Goal: Information Seeking & Learning: Learn about a topic

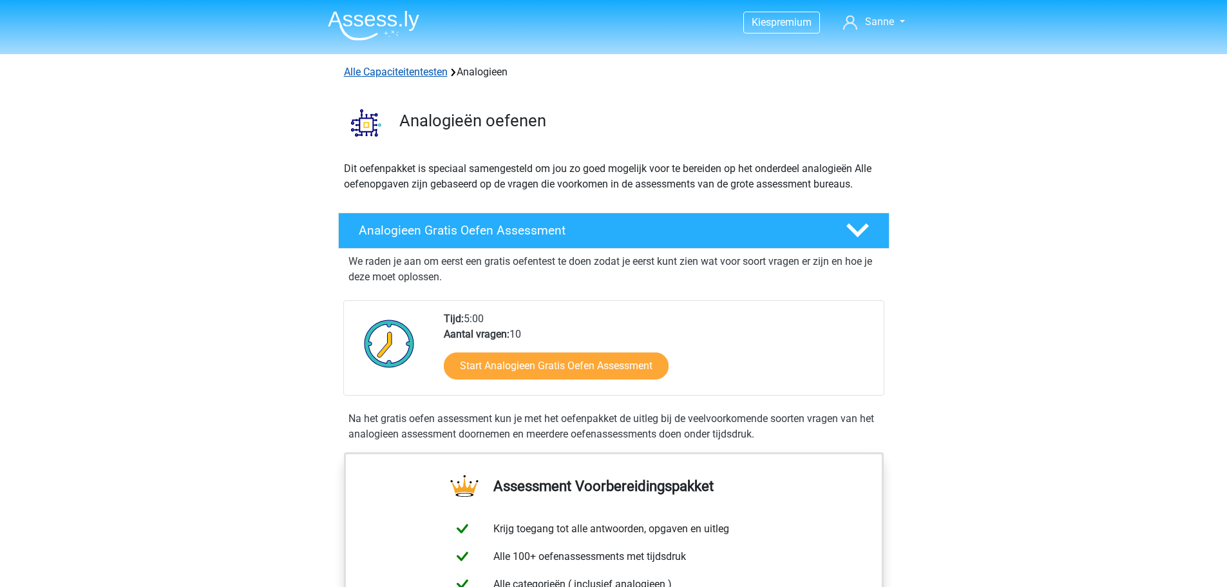
click at [430, 71] on link "Alle Capaciteitentesten" at bounding box center [396, 72] width 104 height 12
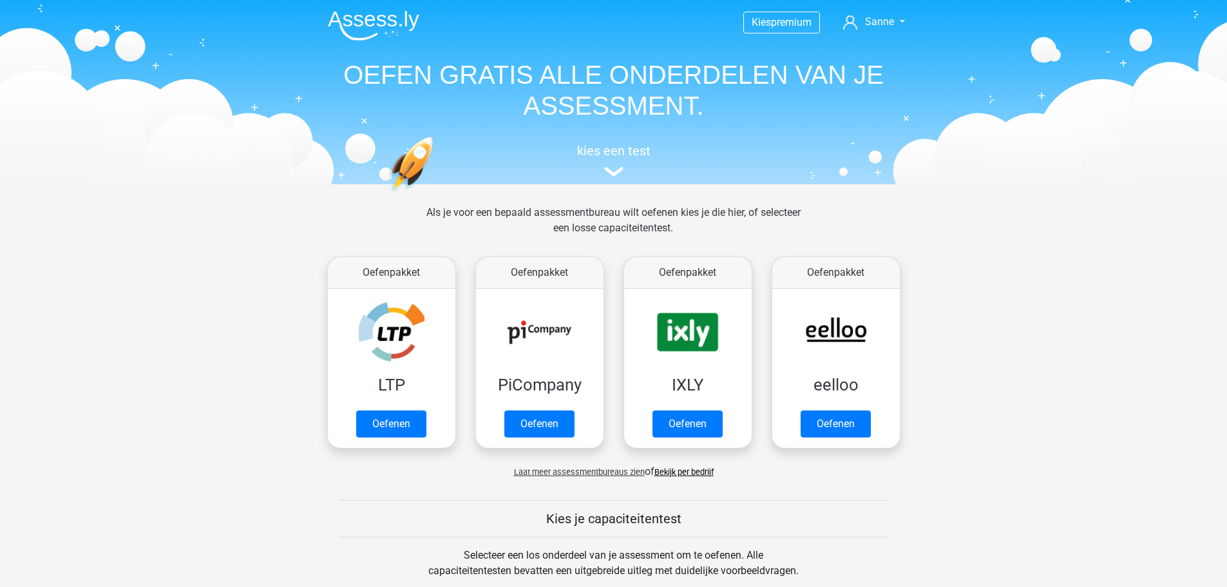
scroll to position [547, 0]
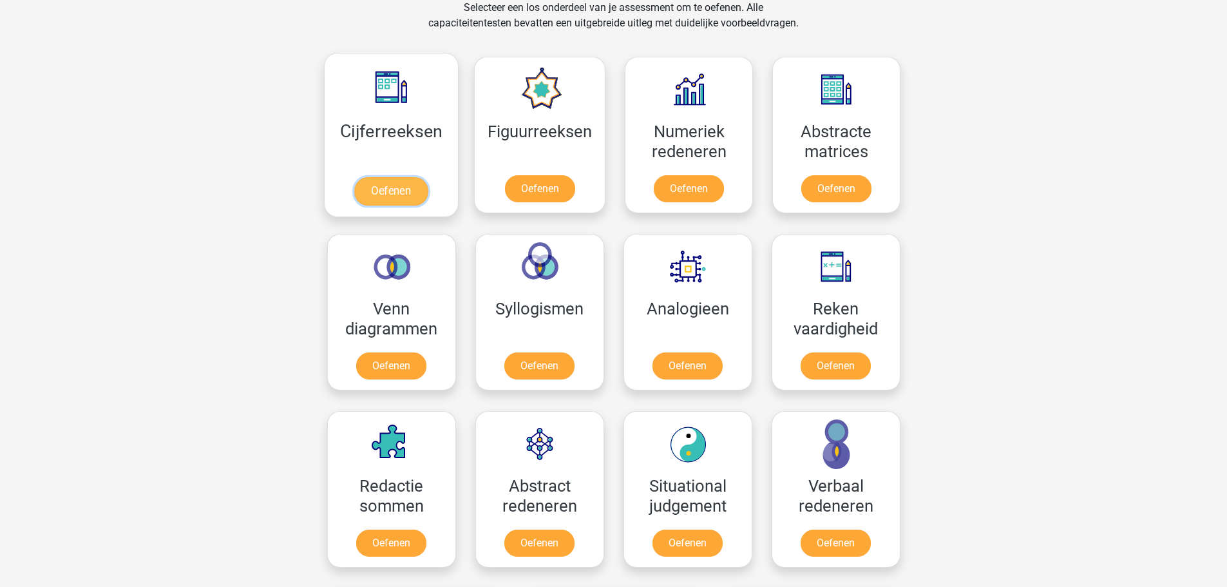
click at [387, 177] on link "Oefenen" at bounding box center [390, 191] width 73 height 28
click at [823, 354] on link "Oefenen" at bounding box center [834, 368] width 73 height 28
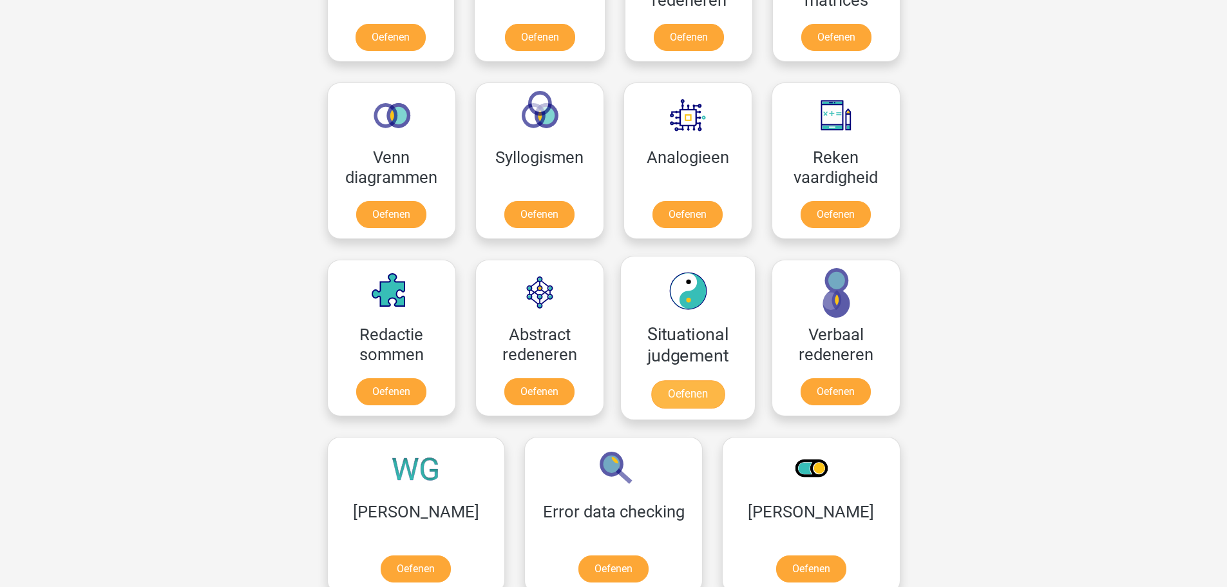
scroll to position [676, 0]
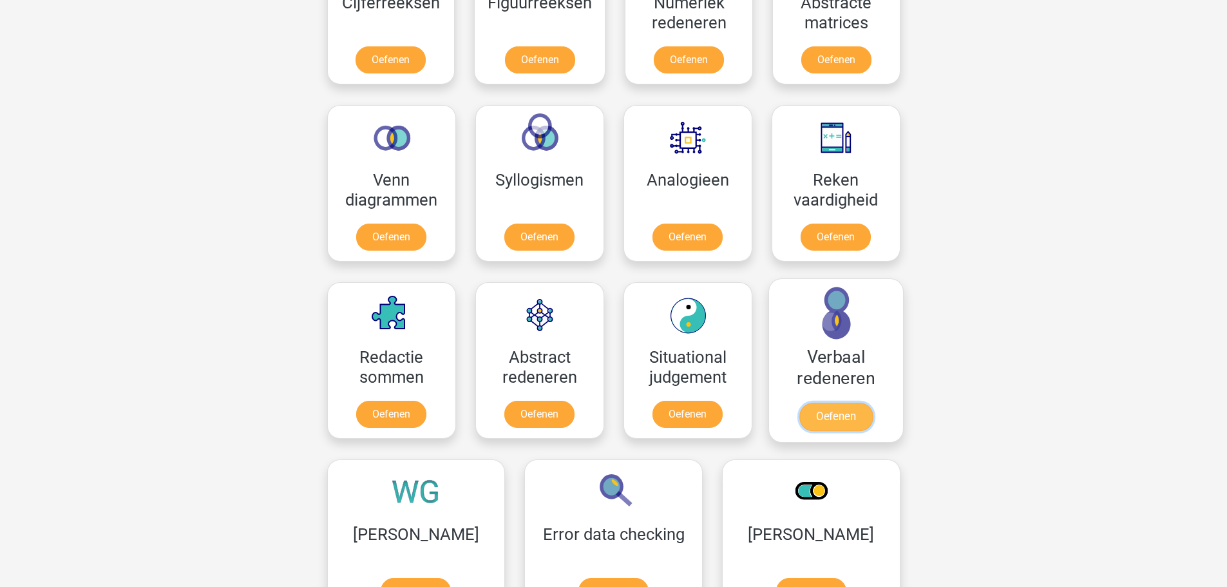
click at [813, 402] on link "Oefenen" at bounding box center [834, 416] width 73 height 28
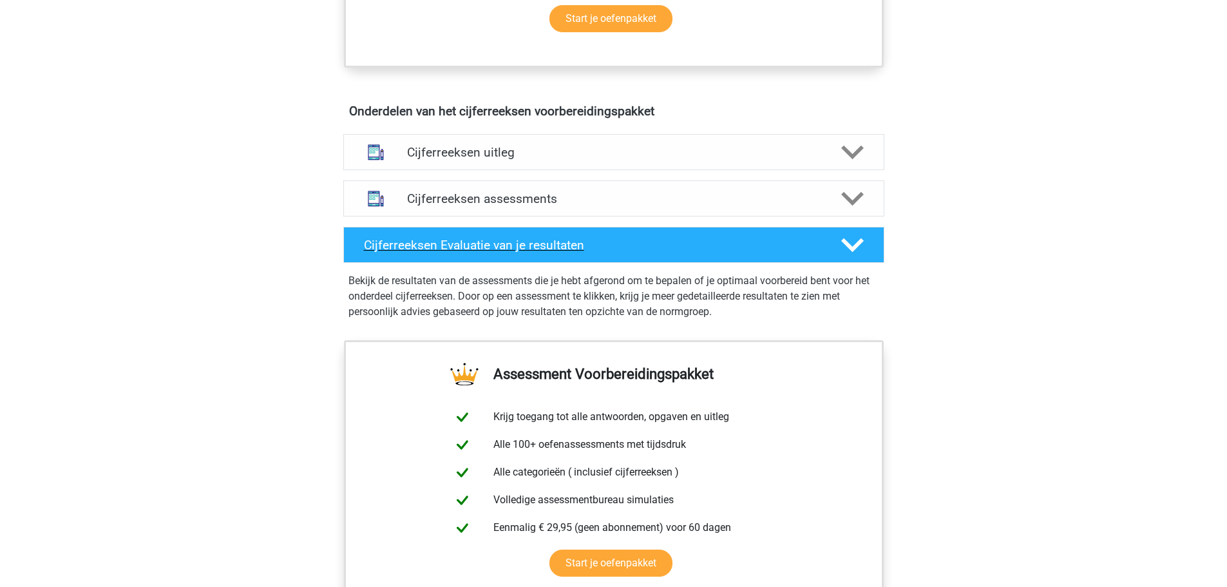
scroll to position [708, 0]
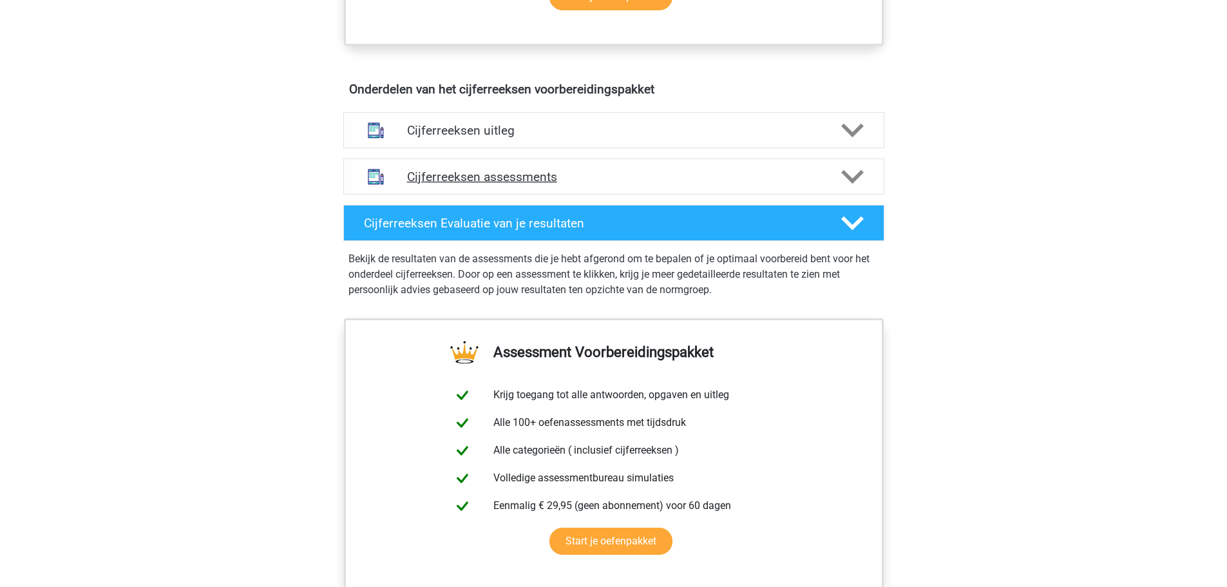
click at [446, 194] on div "Cijferreeksen assessments" at bounding box center [613, 176] width 541 height 36
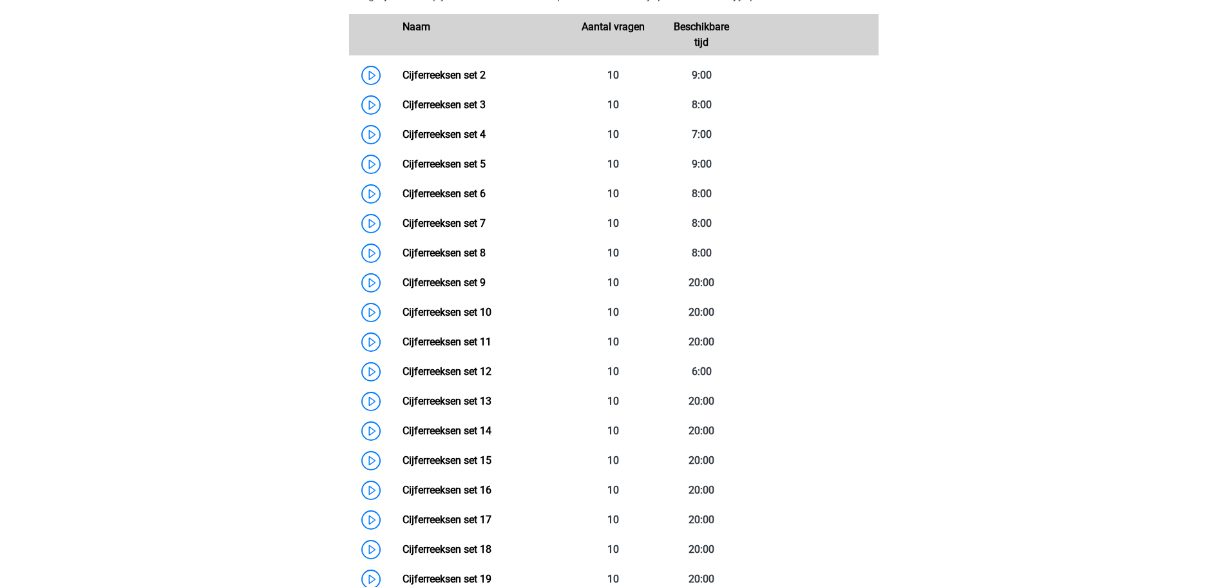
scroll to position [966, 0]
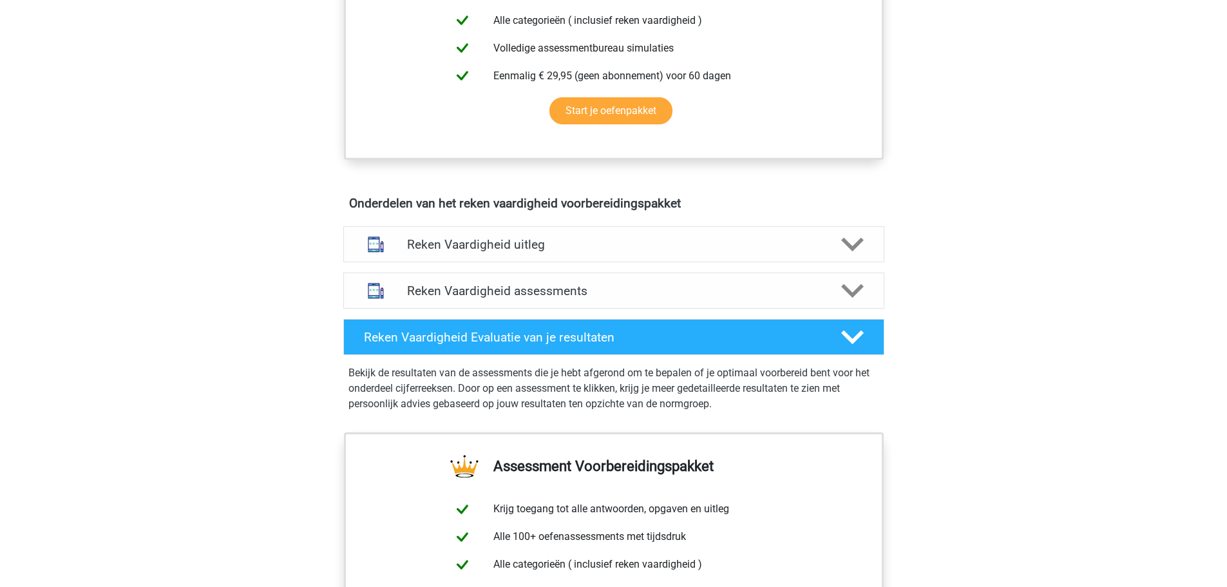
scroll to position [580, 0]
click at [442, 253] on div "Reken Vaardigheid uitleg" at bounding box center [613, 243] width 541 height 36
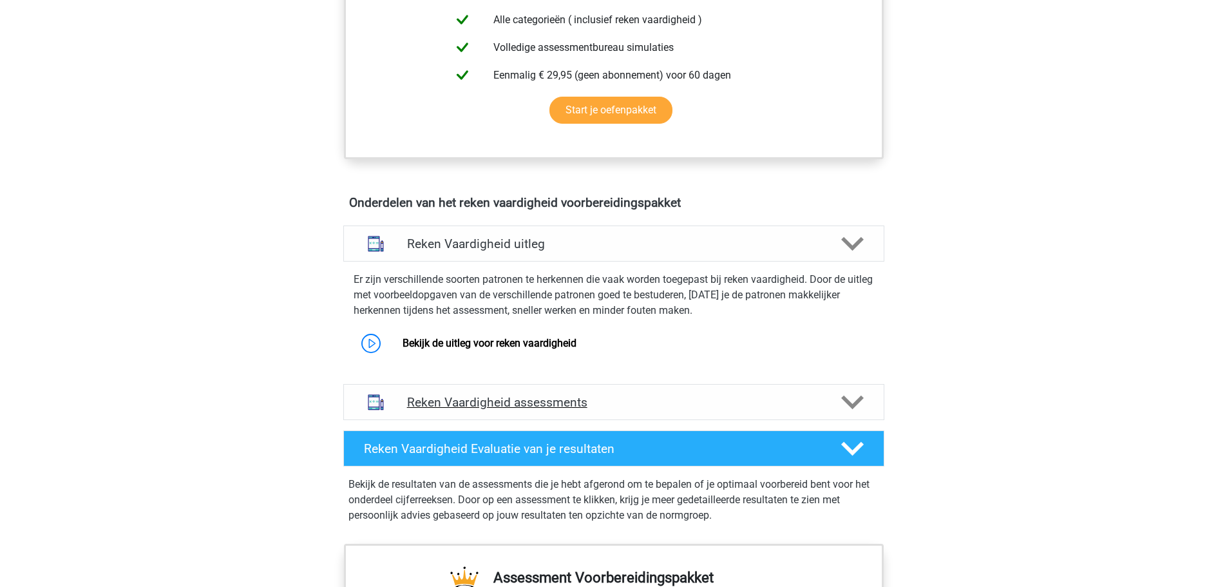
click at [467, 417] on div "Reken Vaardigheid assessments" at bounding box center [613, 402] width 541 height 36
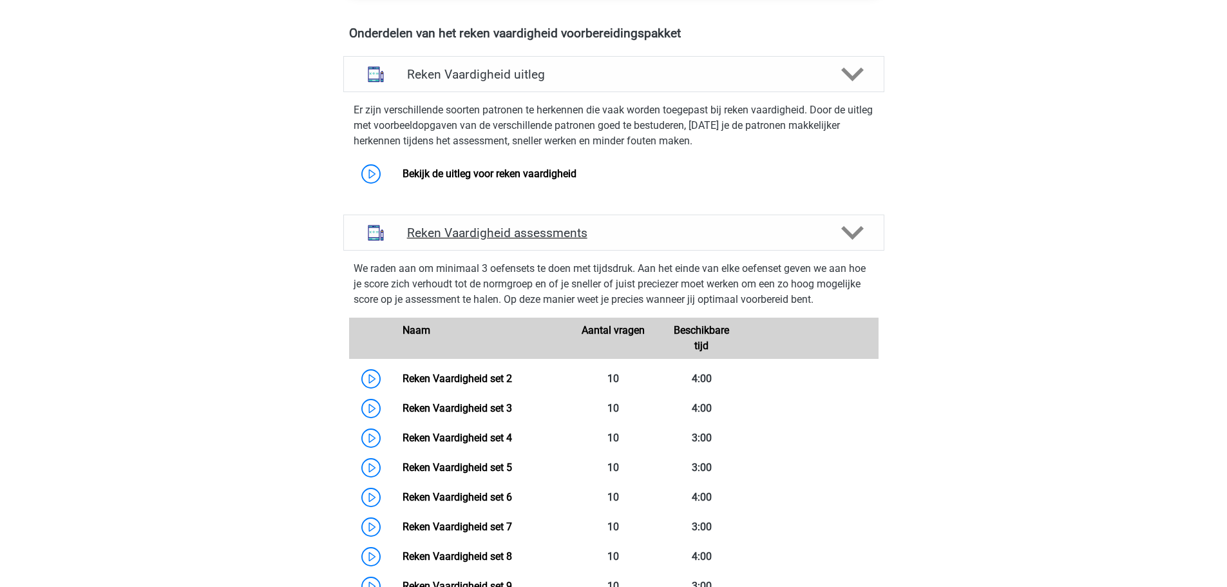
scroll to position [773, 0]
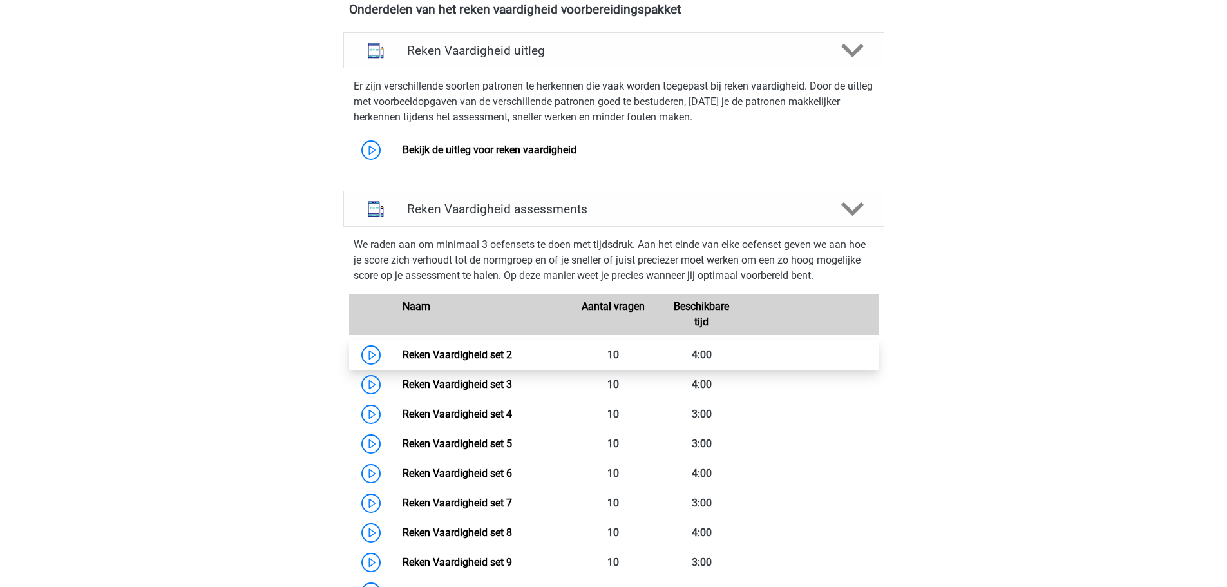
click at [461, 350] on link "Reken Vaardigheid set 2" at bounding box center [456, 354] width 109 height 12
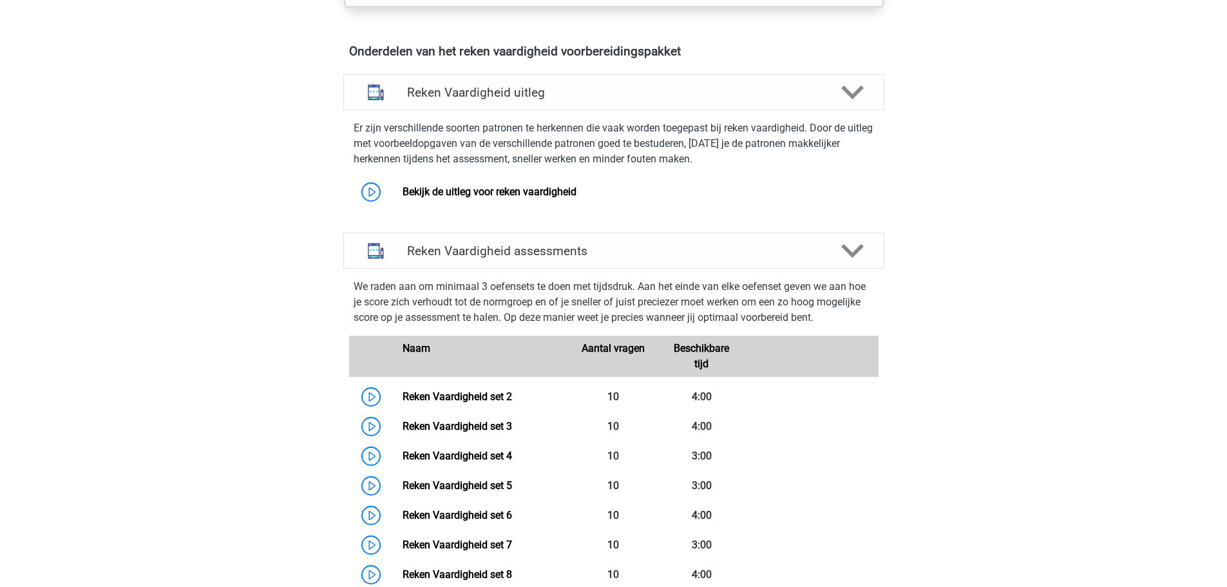
scroll to position [708, 0]
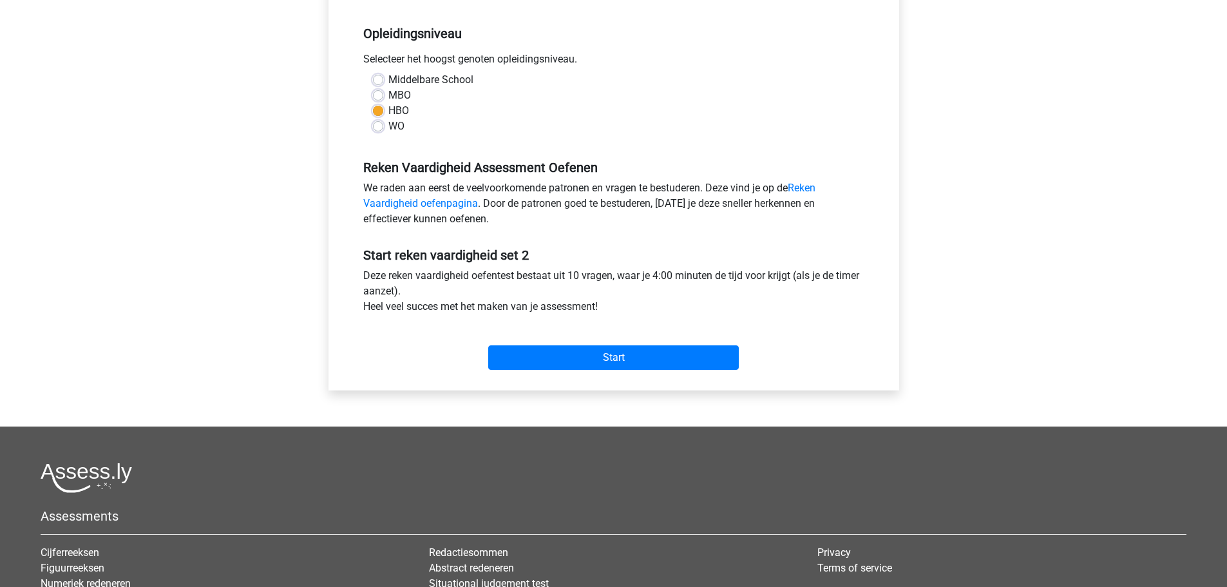
scroll to position [322, 0]
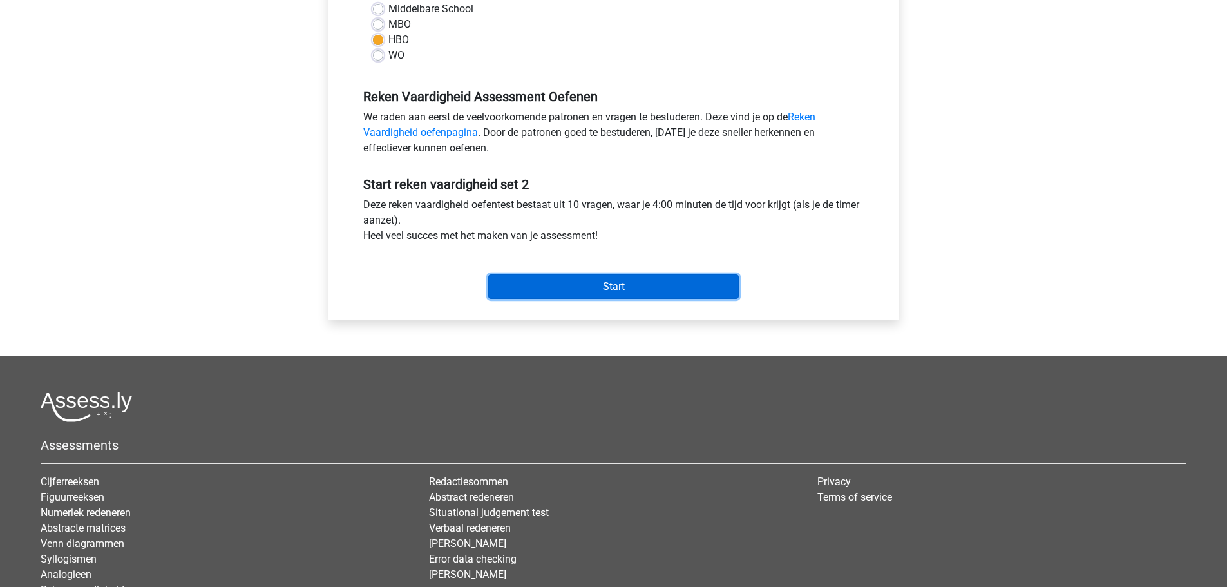
click at [547, 278] on input "Start" at bounding box center [613, 286] width 250 height 24
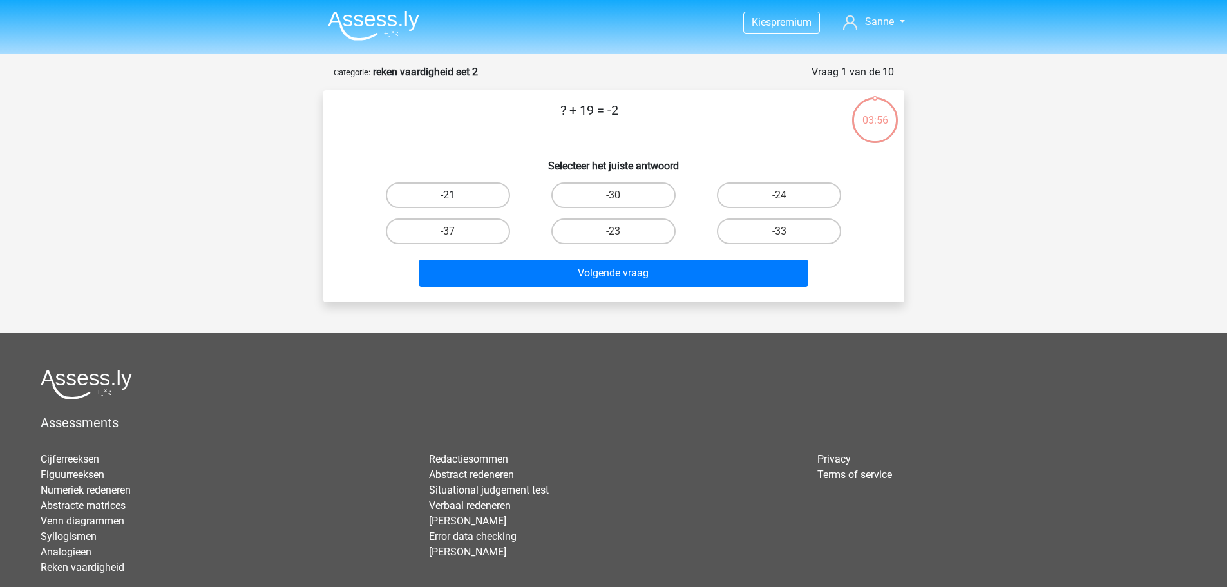
click at [489, 197] on label "-21" at bounding box center [448, 195] width 124 height 26
click at [456, 197] on input "-21" at bounding box center [452, 199] width 8 height 8
radio input "true"
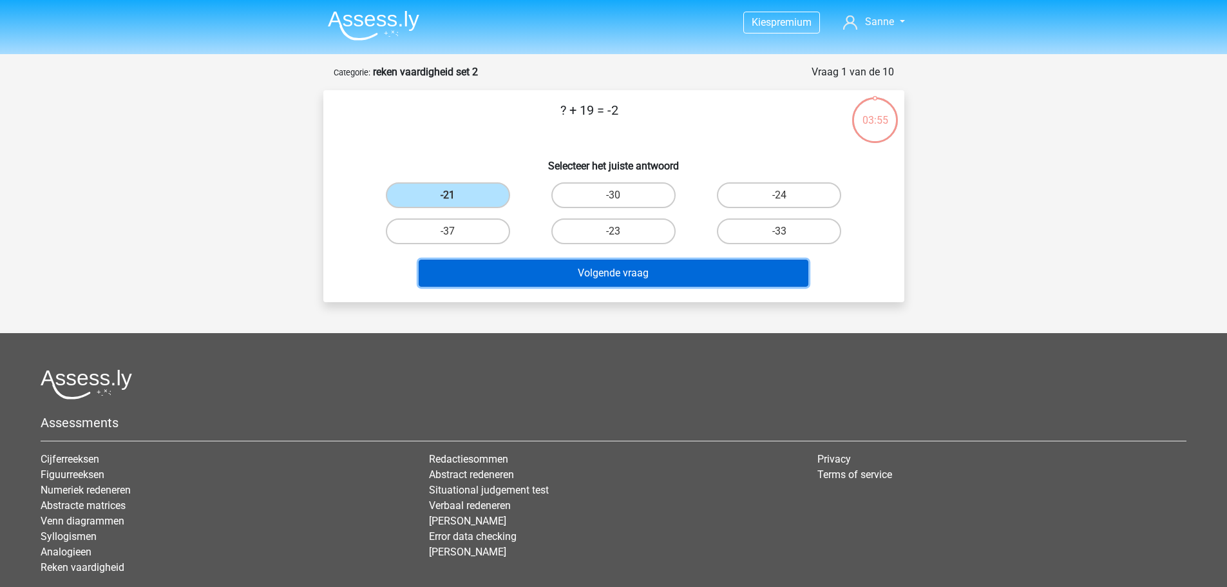
click at [559, 276] on button "Volgende vraag" at bounding box center [614, 272] width 390 height 27
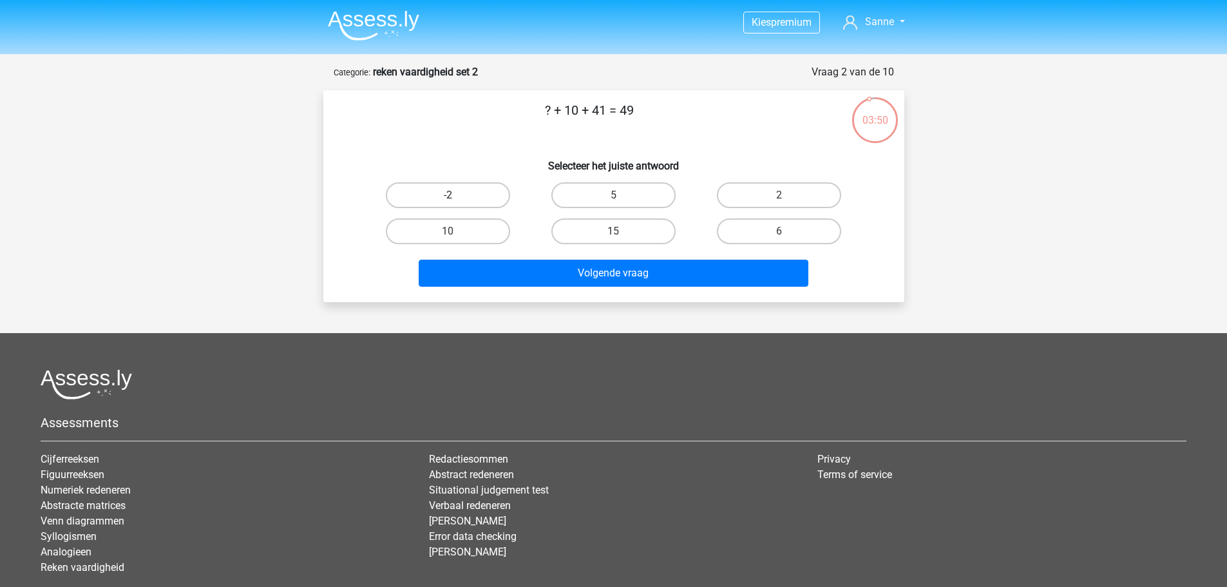
click at [465, 198] on label "-2" at bounding box center [448, 195] width 124 height 26
click at [456, 198] on input "-2" at bounding box center [452, 199] width 8 height 8
radio input "true"
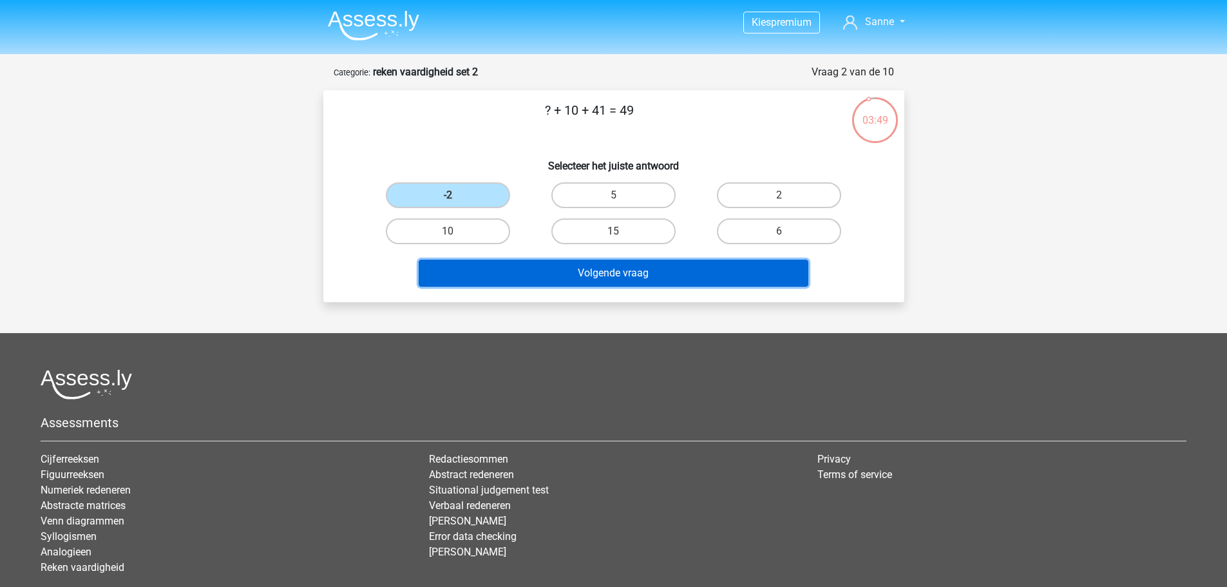
click at [537, 270] on button "Volgende vraag" at bounding box center [614, 272] width 390 height 27
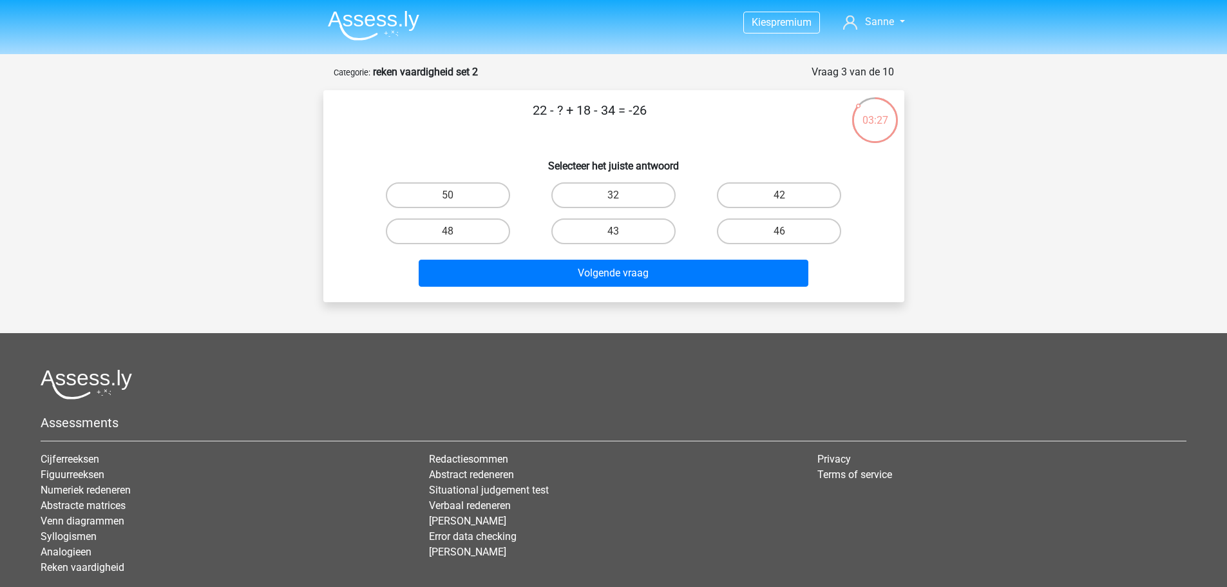
click at [608, 209] on div "32" at bounding box center [613, 195] width 165 height 36
click at [600, 234] on label "43" at bounding box center [613, 231] width 124 height 26
click at [613, 234] on input "43" at bounding box center [617, 235] width 8 height 8
radio input "true"
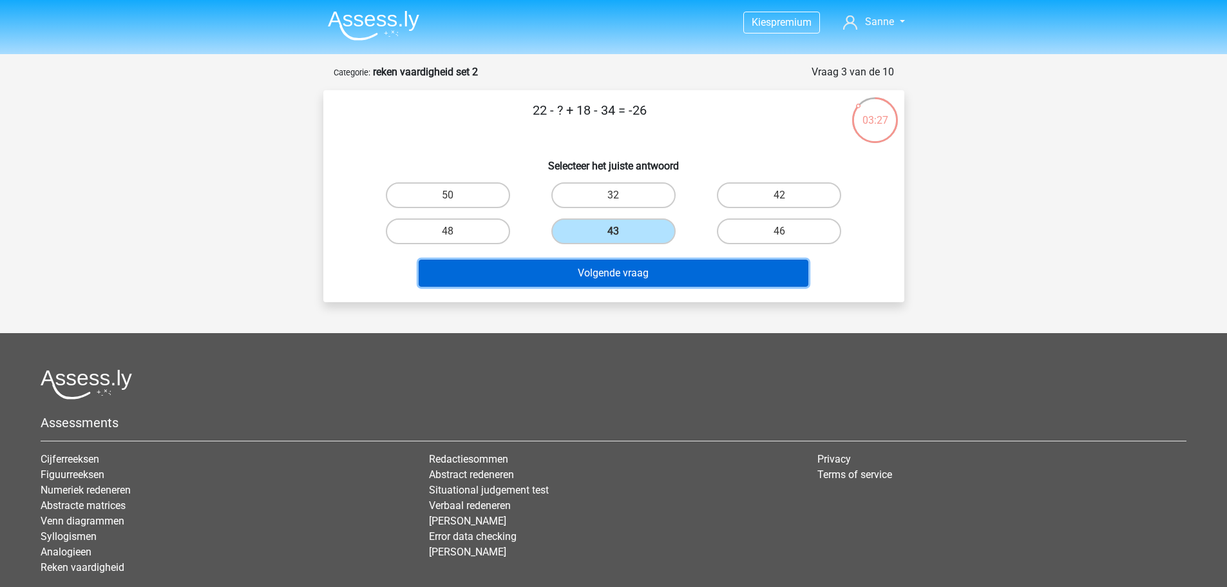
click at [594, 269] on button "Volgende vraag" at bounding box center [614, 272] width 390 height 27
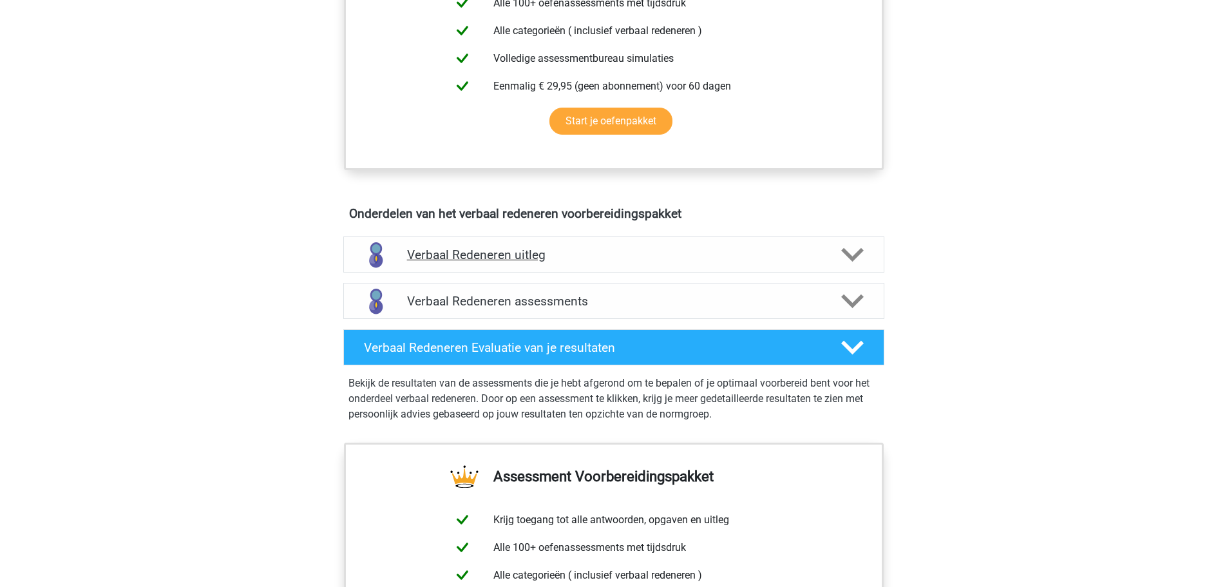
scroll to position [580, 0]
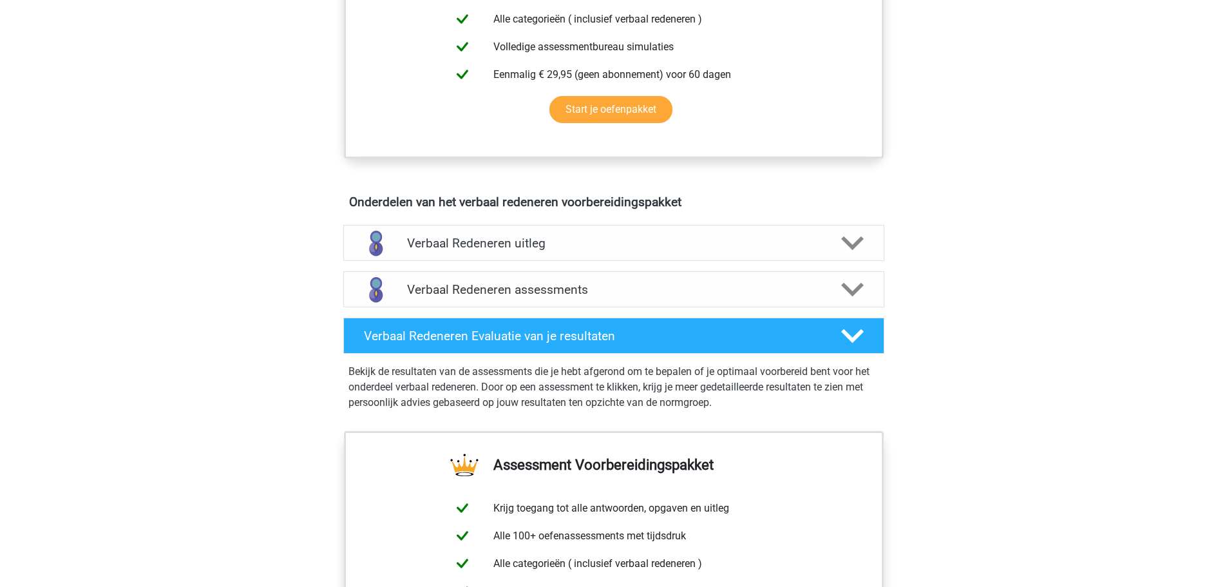
click at [473, 262] on div "Verbaal Redeneren uitleg Bij het onderdeel Verbaal Redeneren (ook wel deductief…" at bounding box center [613, 243] width 591 height 46
click at [473, 237] on h4 "Verbaal Redeneren uitleg" at bounding box center [613, 243] width 413 height 15
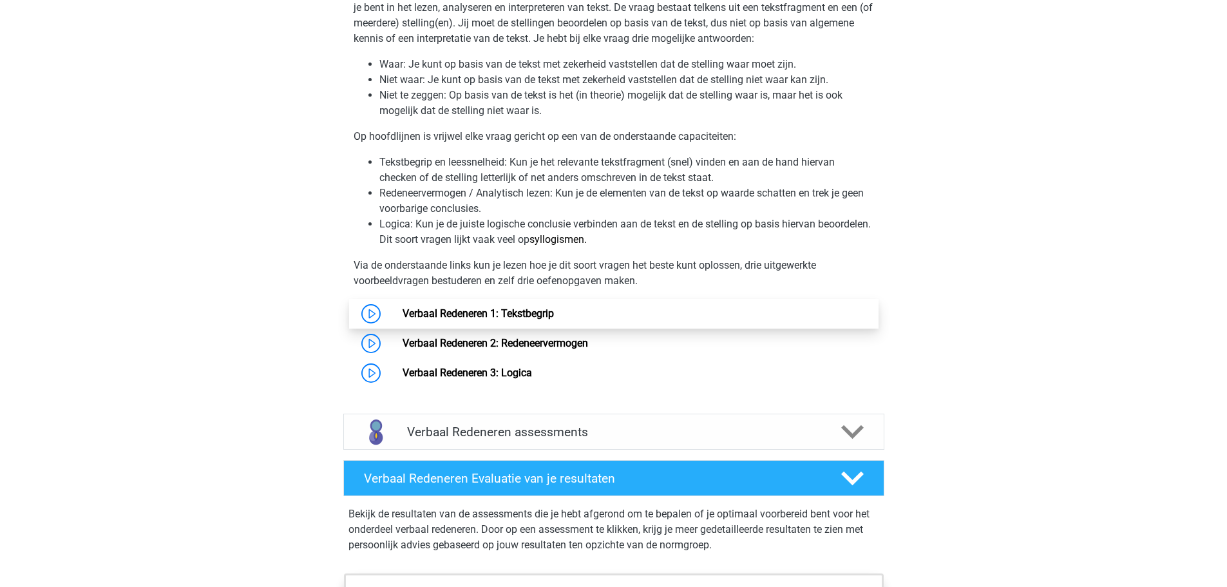
scroll to position [966, 0]
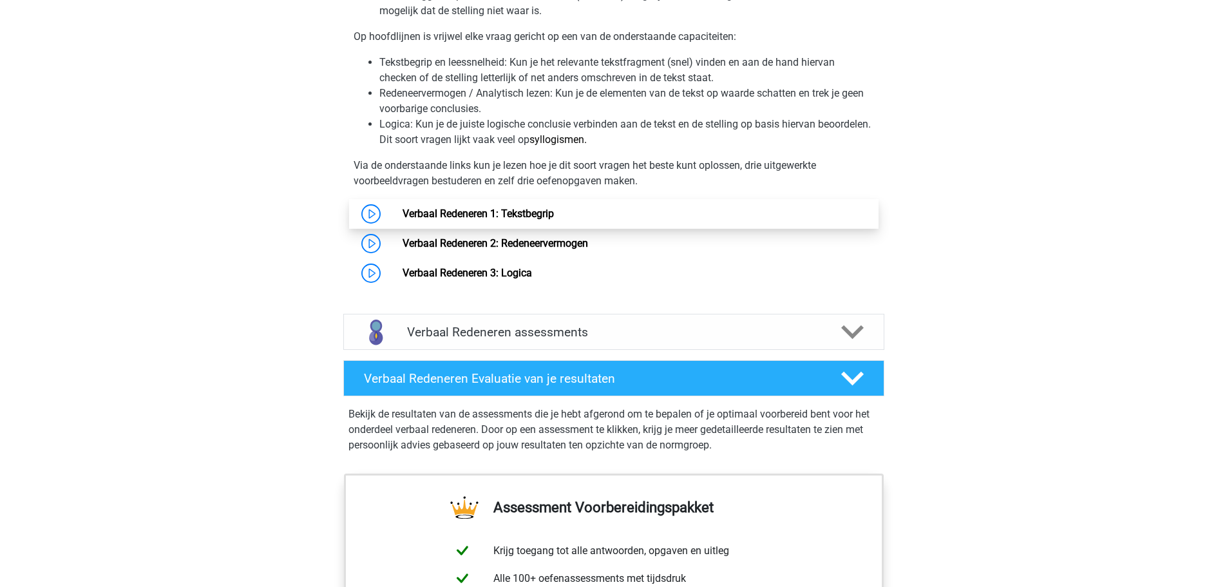
click at [489, 218] on link "Verbaal Redeneren 1: Tekstbegrip" at bounding box center [477, 213] width 151 height 12
